Goal: Task Accomplishment & Management: Use online tool/utility

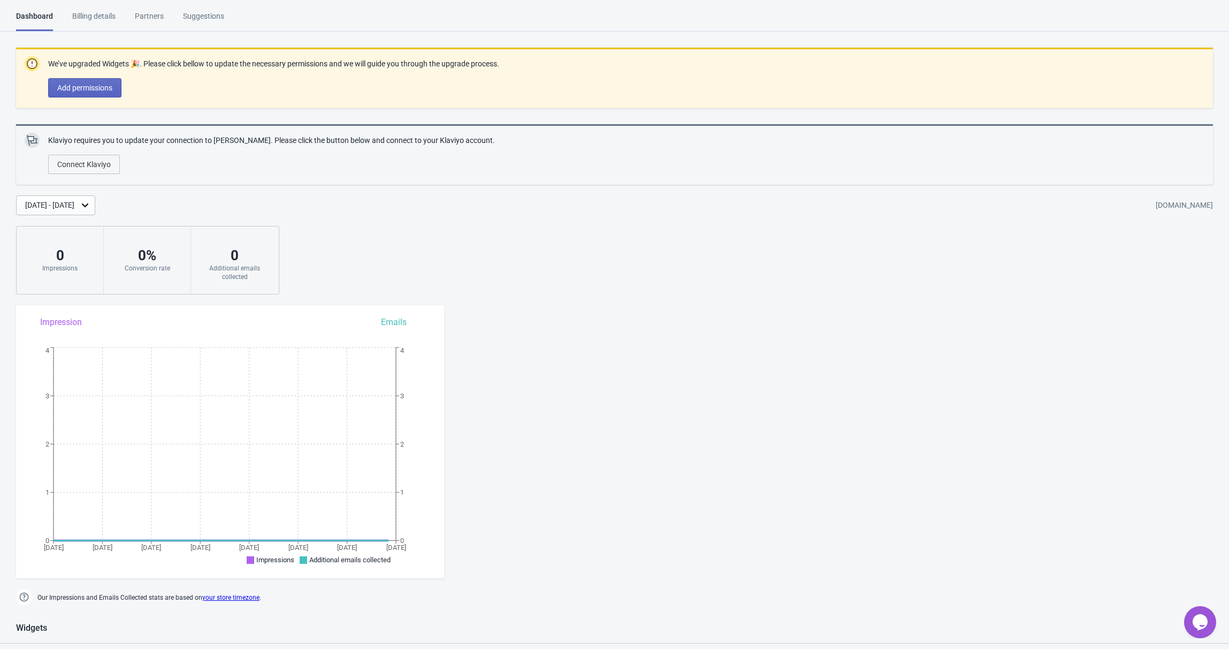
click at [79, 26] on div "Billing details" at bounding box center [93, 20] width 43 height 19
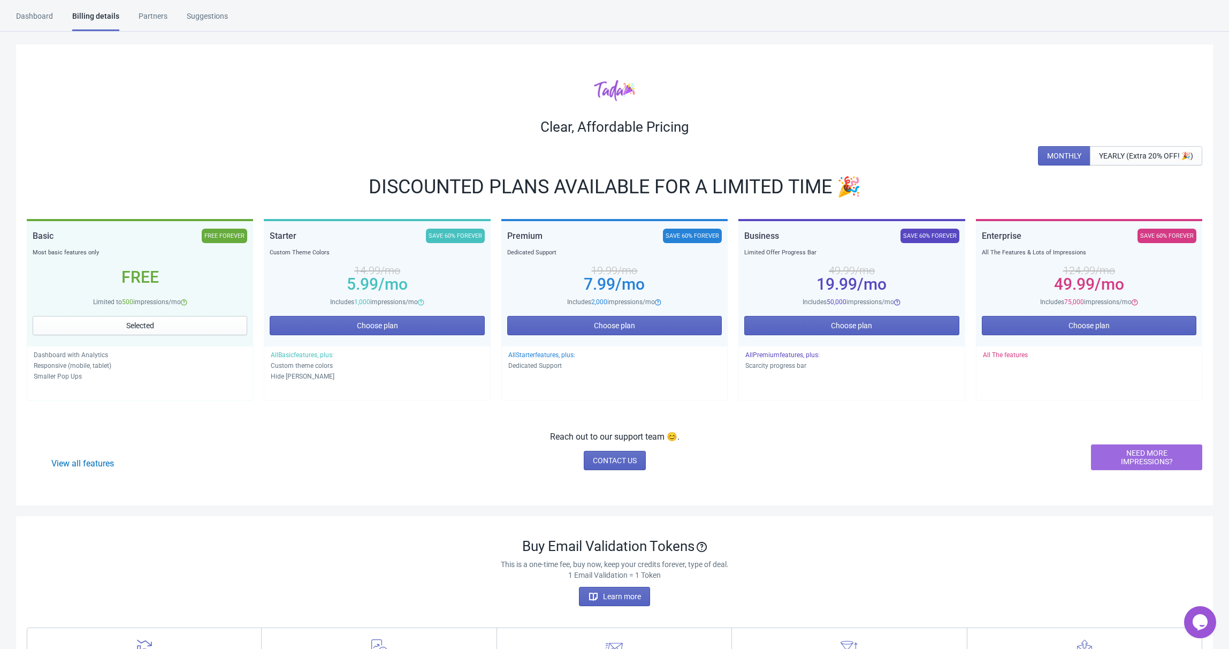
click at [1132, 456] on span "NEED MORE IMPRESSIONS?" at bounding box center [1146, 456] width 93 height 17
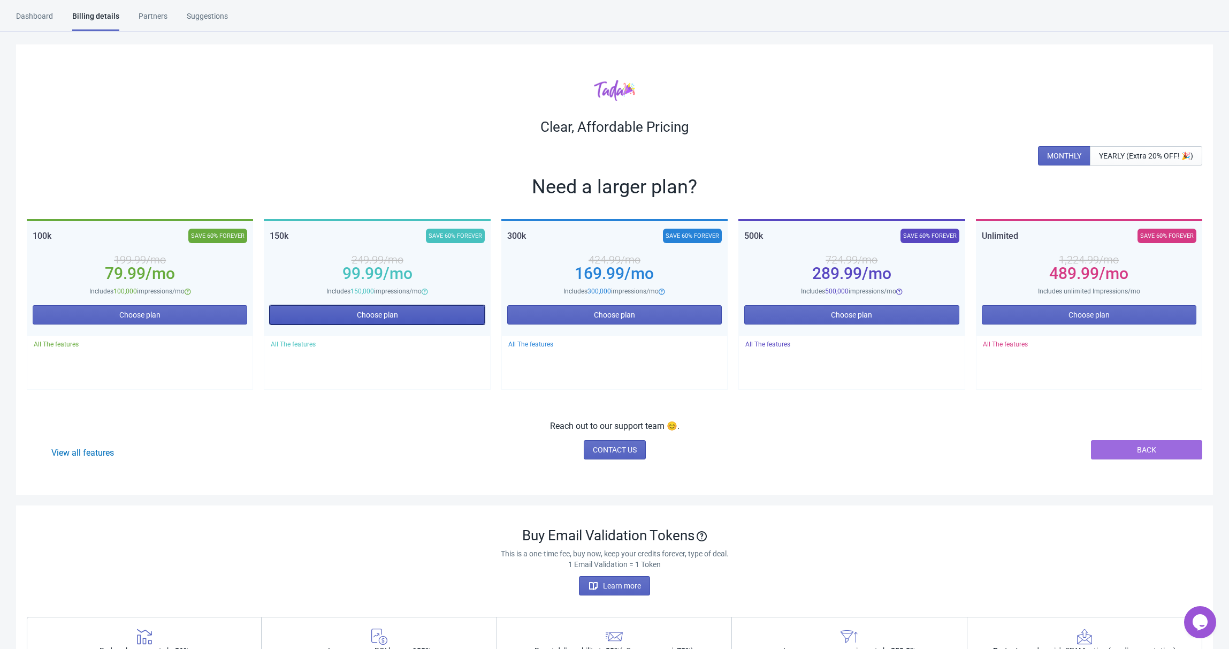
click at [435, 318] on button "Choose plan" at bounding box center [377, 314] width 215 height 19
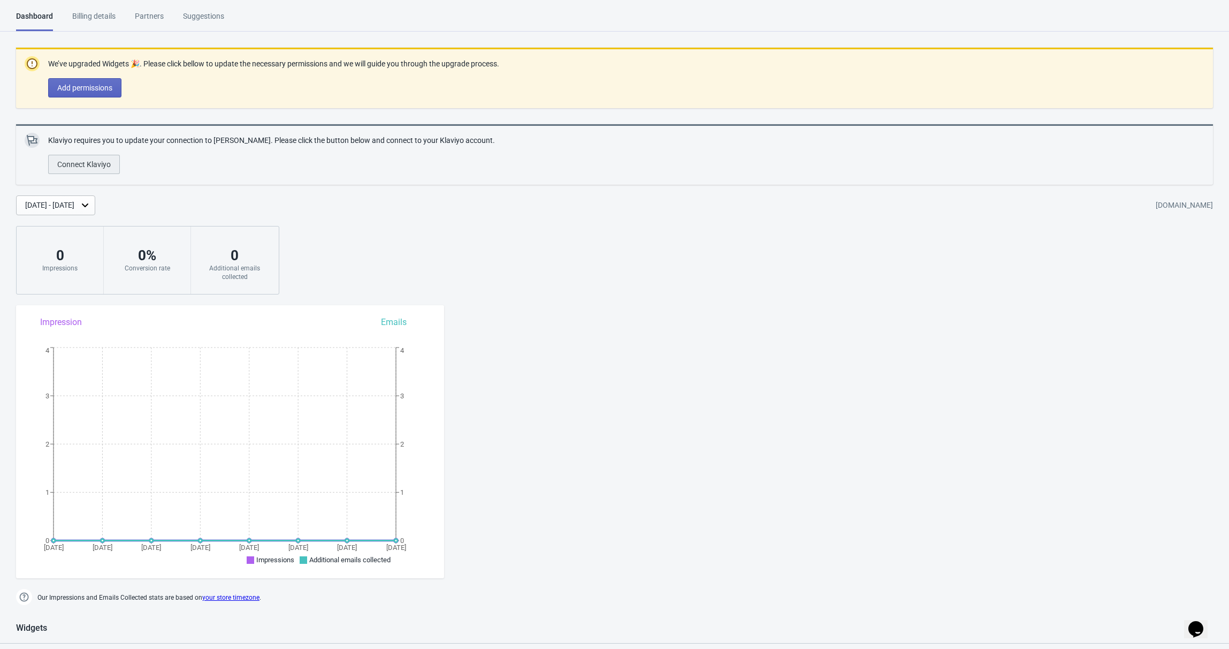
click at [96, 164] on span "Connect Klaviyo" at bounding box center [84, 164] width 54 height 9
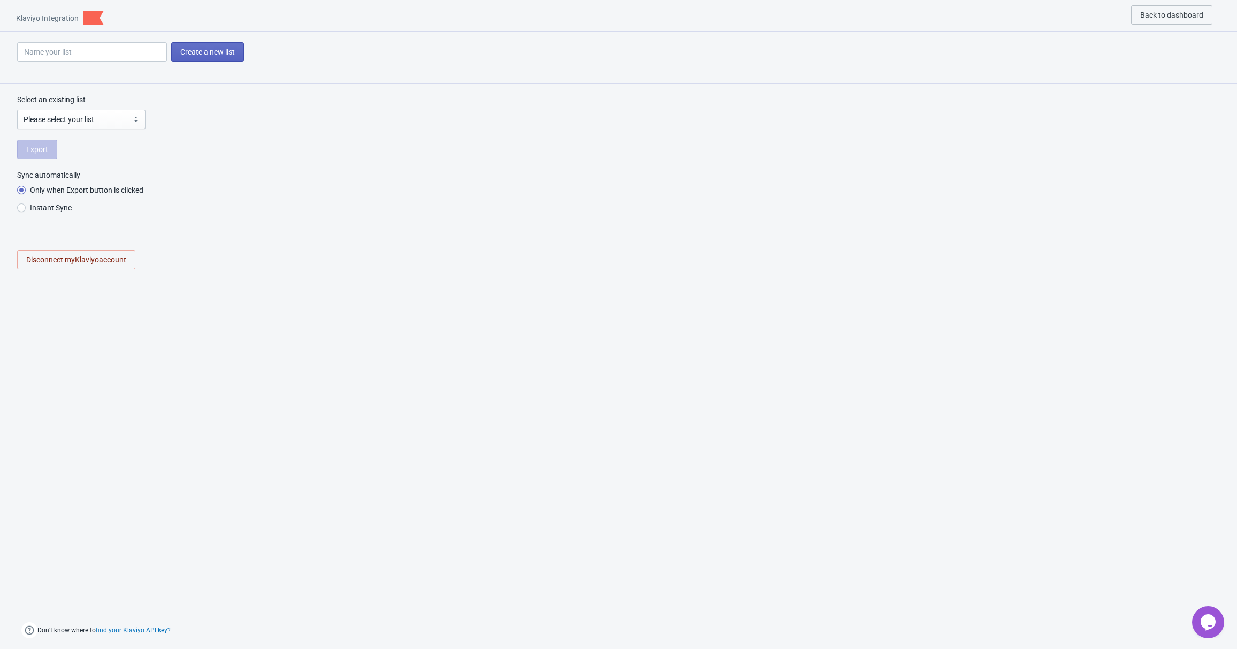
radio input "true"
select select "REY2L7"
click at [51, 111] on select "Please select your list Email List SMS List US Suppression List Preview List [E…" at bounding box center [81, 119] width 128 height 19
click at [17, 110] on select "Please select your list Email List SMS List US Suppression List Preview List [E…" at bounding box center [81, 119] width 128 height 19
click at [42, 154] on button "Export" at bounding box center [37, 149] width 40 height 19
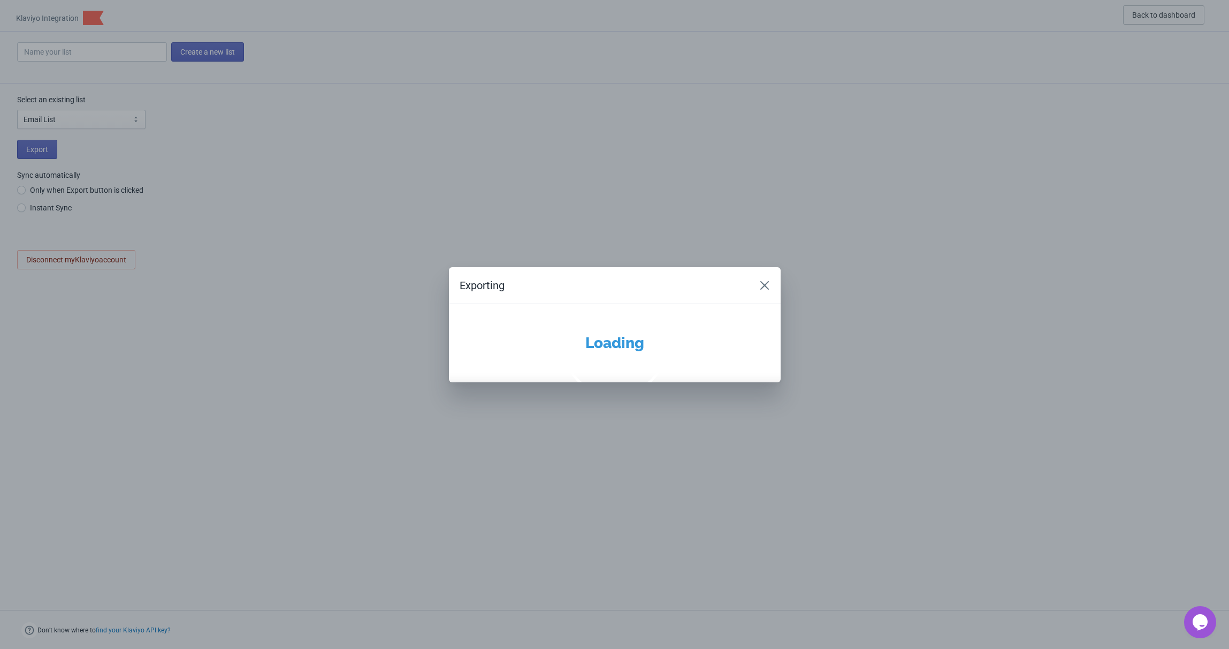
click at [352, 160] on div "Exporting Loading" at bounding box center [614, 324] width 1229 height 649
radio input "true"
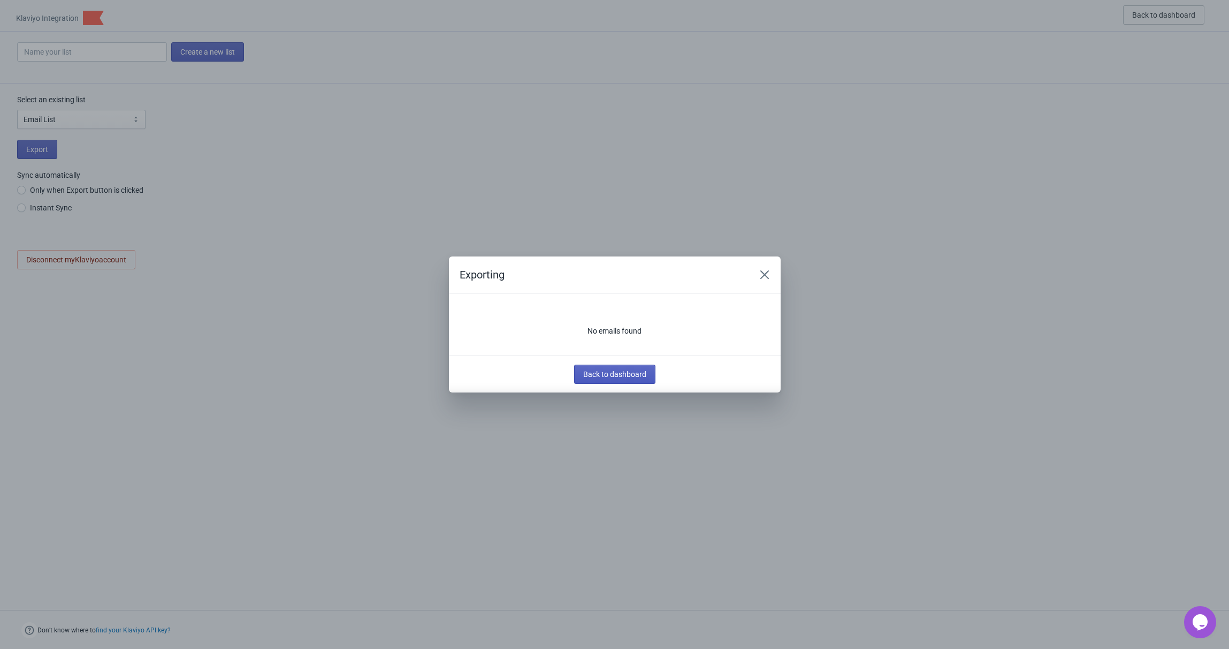
click at [592, 372] on span "Back to dashboard" at bounding box center [614, 374] width 63 height 9
